Goal: Check status: Check status

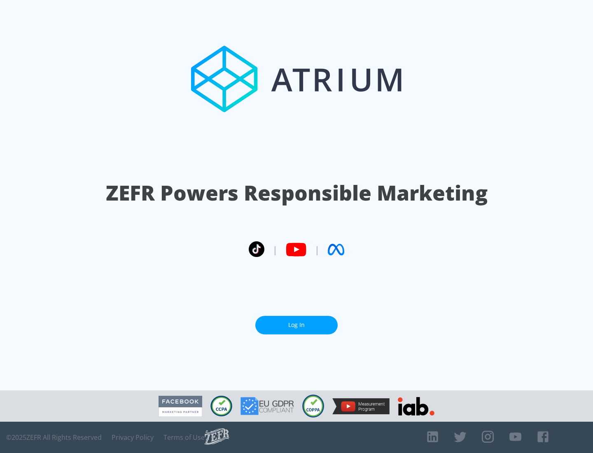
click at [296, 321] on link "Log In" at bounding box center [296, 325] width 82 height 19
